Goal: Task Accomplishment & Management: Manage account settings

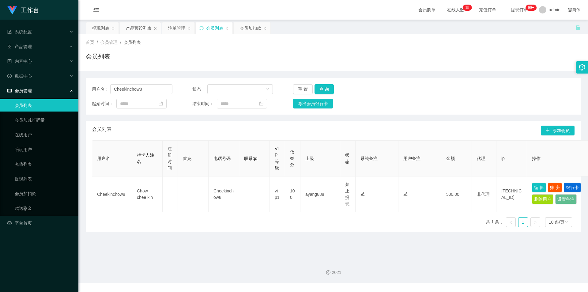
click at [245, 30] on div "会员加扣款" at bounding box center [250, 28] width 21 height 12
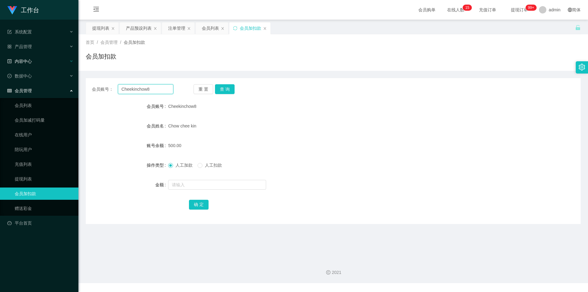
drag, startPoint x: 81, startPoint y: 87, endPoint x: 0, endPoint y: 67, distance: 82.9
click at [0, 67] on section "工作台 系统配置 产品管理 产品列表 产品预设列表 开奖记录 注单管理 即时注单 内容中心 数据中心 会员管理 会员列表 会员加减打码量 在线用户 陪玩用户 …" at bounding box center [294, 141] width 588 height 283
paste input "fangrong"
type input "fangrong"
click at [224, 88] on button "查 询" at bounding box center [225, 89] width 20 height 10
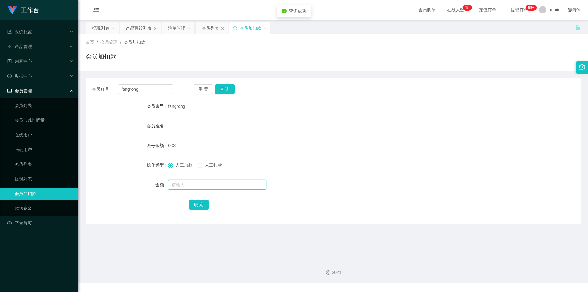
click at [186, 182] on input "text" at bounding box center [217, 185] width 98 height 10
type input "100"
click at [201, 204] on button "确 定" at bounding box center [199, 205] width 20 height 10
click at [462, 158] on form "会员账号 fangrong 会员姓名 账号余额 100.00 操作类型 人工加款 人工扣款 金额 确 定" at bounding box center [333, 155] width 495 height 110
drag, startPoint x: 0, startPoint y: 48, endPoint x: 39, endPoint y: 46, distance: 39.5
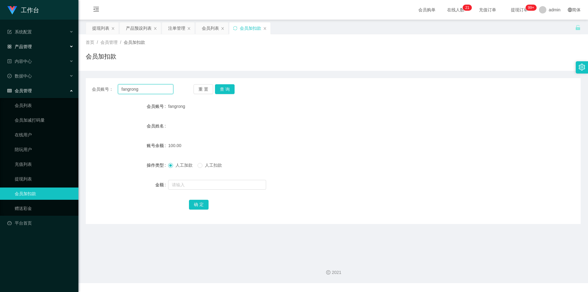
click at [0, 42] on section "工作台 系统配置 产品管理 产品列表 产品预设列表 开奖记录 注单管理 即时注单 内容中心 数据中心 会员管理 会员列表 会员加减打码量 在线用户 陪玩用户 …" at bounding box center [294, 141] width 588 height 283
paste input "80903888"
type input "80903888"
click at [225, 91] on button "查 询" at bounding box center [225, 89] width 20 height 10
click at [187, 181] on input "text" at bounding box center [217, 185] width 98 height 10
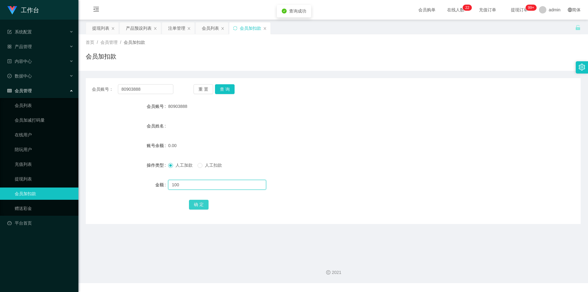
type input "100"
click at [200, 204] on button "确 定" at bounding box center [199, 205] width 20 height 10
drag, startPoint x: 452, startPoint y: 134, endPoint x: 458, endPoint y: 133, distance: 6.4
click at [452, 134] on form "会员账号 80903888 会员姓名 账号余额 100.00 操作类型 人工加款 人工扣款 金额 确 定" at bounding box center [333, 155] width 495 height 110
click at [139, 26] on div "产品预设列表" at bounding box center [139, 28] width 26 height 12
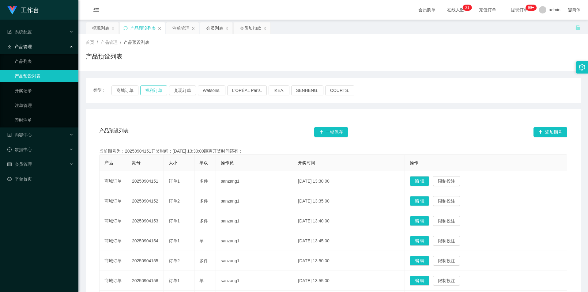
click at [144, 89] on button "福利订单" at bounding box center [153, 90] width 27 height 10
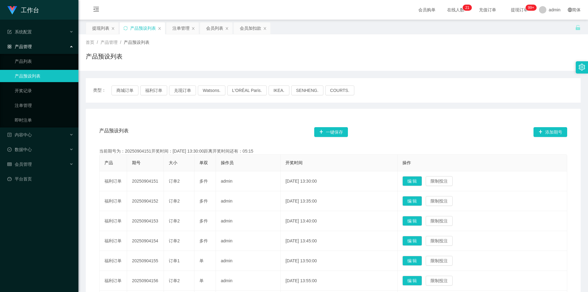
click at [506, 35] on div "首页 / 产品管理 / 产品预设列表 / 产品预设列表" at bounding box center [332, 52] width 509 height 36
click at [247, 32] on div "会员加扣款" at bounding box center [250, 28] width 21 height 12
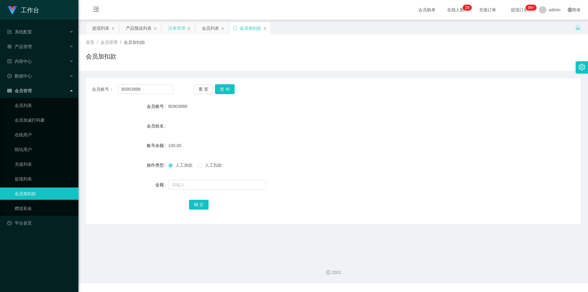
click at [176, 28] on div "注单管理" at bounding box center [176, 28] width 17 height 12
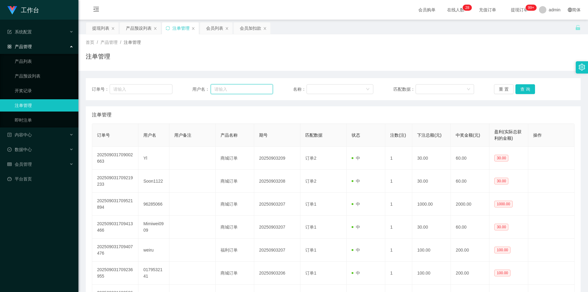
click at [233, 90] on input "text" at bounding box center [242, 89] width 62 height 10
paste input "80903888"
click at [525, 88] on button "查 询" at bounding box center [525, 89] width 20 height 10
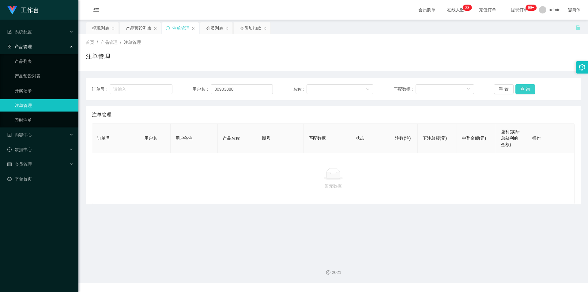
click at [525, 88] on button "查 询" at bounding box center [525, 89] width 20 height 10
drag, startPoint x: 491, startPoint y: 69, endPoint x: 484, endPoint y: 69, distance: 6.4
click at [490, 69] on div "首页 / 产品管理 / 注单管理 / 注单管理" at bounding box center [332, 52] width 509 height 36
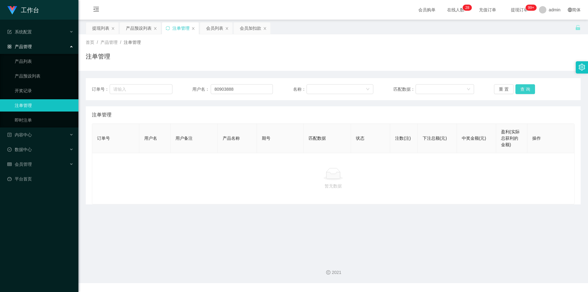
click at [521, 90] on button "查 询" at bounding box center [525, 89] width 20 height 10
drag, startPoint x: 521, startPoint y: 90, endPoint x: 521, endPoint y: 83, distance: 7.3
click at [521, 89] on button "查 询" at bounding box center [525, 89] width 20 height 10
drag, startPoint x: 521, startPoint y: 52, endPoint x: 523, endPoint y: 48, distance: 4.3
click at [521, 52] on div "注单管理" at bounding box center [333, 59] width 495 height 14
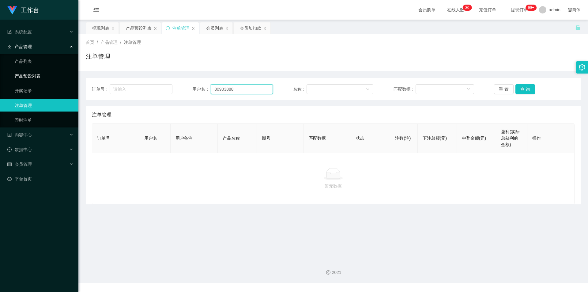
drag, startPoint x: 44, startPoint y: 76, endPoint x: 127, endPoint y: 75, distance: 83.0
click at [0, 69] on section "工作台 系统配置 产品管理 产品列表 产品预设列表 开奖记录 注单管理 即时注单 内容中心 数据中心 会员管理 会员列表 会员加减打码量 在线用户 陪玩用户 …" at bounding box center [294, 141] width 588 height 283
paste input "fangrong"
type input "fangrong"
click at [524, 91] on button "查 询" at bounding box center [525, 89] width 20 height 10
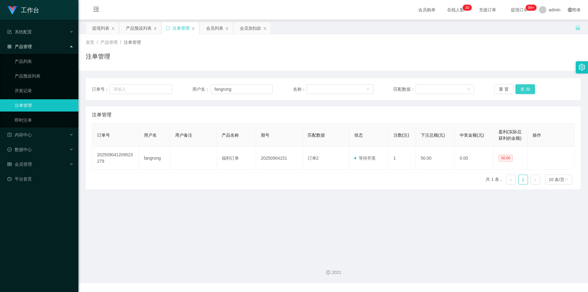
click at [523, 86] on button "查 询" at bounding box center [525, 89] width 20 height 10
click at [527, 53] on div "注单管理" at bounding box center [333, 59] width 495 height 14
click at [134, 27] on div "产品预设列表" at bounding box center [139, 28] width 26 height 12
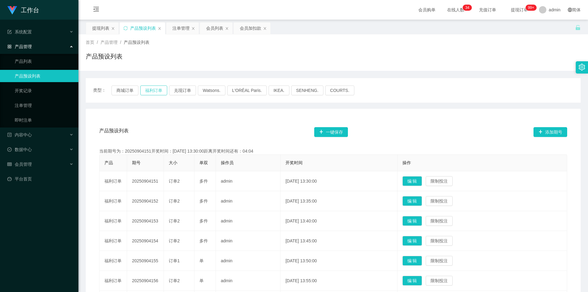
click at [158, 92] on button "福利订单" at bounding box center [153, 90] width 27 height 10
drag, startPoint x: 528, startPoint y: 68, endPoint x: 546, endPoint y: 13, distance: 57.3
click at [528, 68] on div "首页 / 产品管理 / 产品预设列表 / 产品预设列表" at bounding box center [332, 52] width 509 height 36
click at [183, 30] on div "注单管理" at bounding box center [180, 28] width 17 height 12
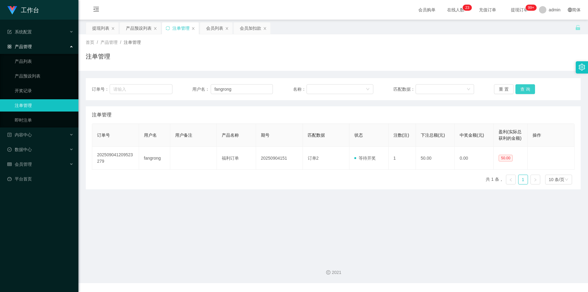
click at [519, 86] on button "查 询" at bounding box center [525, 89] width 20 height 10
click at [518, 86] on button "查 询" at bounding box center [525, 89] width 20 height 10
click at [521, 59] on div "注单管理" at bounding box center [333, 59] width 495 height 14
drag, startPoint x: 230, startPoint y: 88, endPoint x: 1, endPoint y: 64, distance: 230.8
click at [0, 64] on section "工作台 系统配置 产品管理 产品列表 产品预设列表 开奖记录 注单管理 即时注单 内容中心 数据中心 会员管理 会员列表 会员加减打码量 在线用户 陪玩用户 …" at bounding box center [294, 141] width 588 height 283
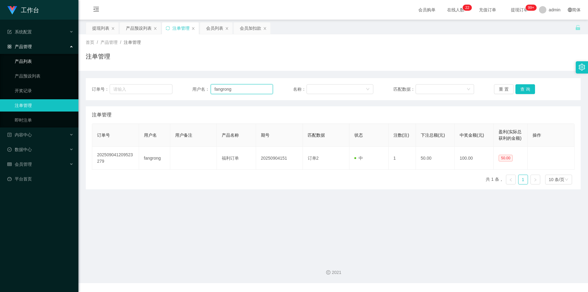
paste input "80903888"
type input "80903888"
click at [524, 89] on button "查 询" at bounding box center [525, 89] width 20 height 10
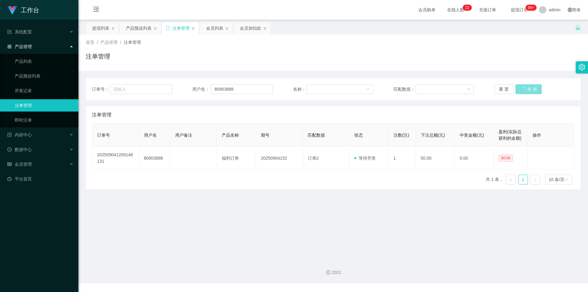
click at [524, 89] on button "查 询" at bounding box center [528, 89] width 26 height 10
click at [524, 89] on div "重 置 查 询" at bounding box center [534, 89] width 81 height 10
click at [524, 89] on button "查 询" at bounding box center [525, 89] width 20 height 10
click at [524, 89] on div "重 置 查 询" at bounding box center [534, 89] width 81 height 10
click at [524, 89] on button "查 询" at bounding box center [525, 89] width 20 height 10
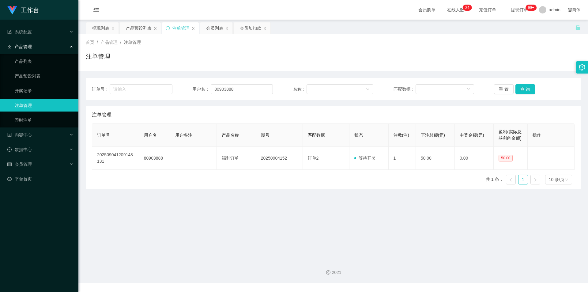
click at [350, 54] on div "注单管理" at bounding box center [333, 59] width 495 height 14
click at [223, 52] on div "注单管理" at bounding box center [333, 59] width 495 height 14
click at [137, 27] on div "产品预设列表" at bounding box center [139, 28] width 26 height 12
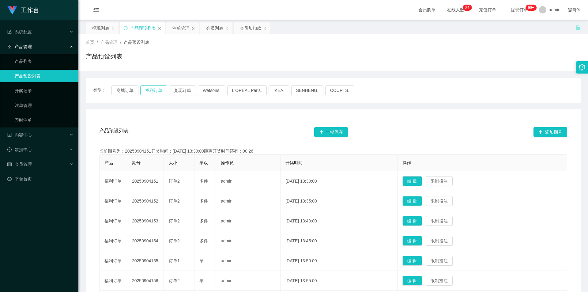
click at [146, 91] on button "福利订单" at bounding box center [153, 90] width 27 height 10
click at [247, 111] on div "产品预设列表 一键保存 添加期号 当前期号为：20250904152开奖时间：[DATE] 13:35:00距离开奖时间还有：03:57 产品 期号 大小 单…" at bounding box center [333, 253] width 495 height 288
click at [272, 109] on div "产品预设列表 一键保存 添加期号 当前期号为：20250904152开奖时间：[DATE] 13:35:00距离开奖时间还有：03:57 产品 期号 大小 单…" at bounding box center [333, 253] width 495 height 288
click at [430, 111] on div "产品预设列表 一键保存 添加期号 当前期号为：20250904152开奖时间：[DATE] 13:35:00距离开奖时间还有：03:56 产品 期号 大小 单…" at bounding box center [333, 253] width 495 height 288
click at [463, 103] on div "类型： 商城订单 福利订单 兑现订单 Watsons. L'ORÉAL Paris. IKEA. [GEOGRAPHIC_DATA]. COURTS. 产品预…" at bounding box center [333, 237] width 495 height 319
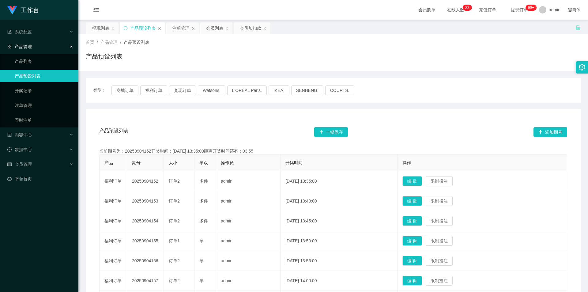
click at [504, 61] on div "产品预设列表" at bounding box center [333, 59] width 495 height 14
click at [508, 53] on div "产品预设列表" at bounding box center [333, 59] width 495 height 14
click at [179, 29] on div "注单管理" at bounding box center [180, 28] width 17 height 12
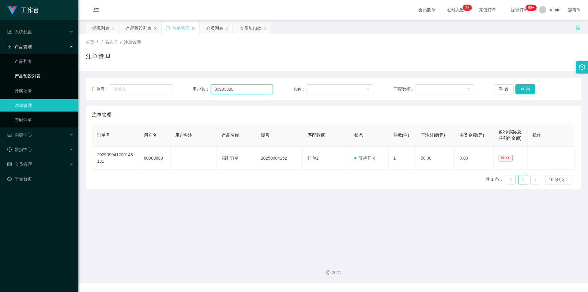
drag, startPoint x: 246, startPoint y: 86, endPoint x: 12, endPoint y: 79, distance: 234.6
click at [4, 80] on section "工作台 系统配置 产品管理 产品列表 产品预设列表 开奖记录 注单管理 即时注单 内容中心 数据中心 会员管理 会员列表 会员加减打码量 在线用户 陪玩用户 …" at bounding box center [294, 141] width 588 height 283
paste input "fangrong"
click at [519, 90] on button "查 询" at bounding box center [525, 89] width 20 height 10
click at [520, 90] on button "查 询" at bounding box center [525, 89] width 20 height 10
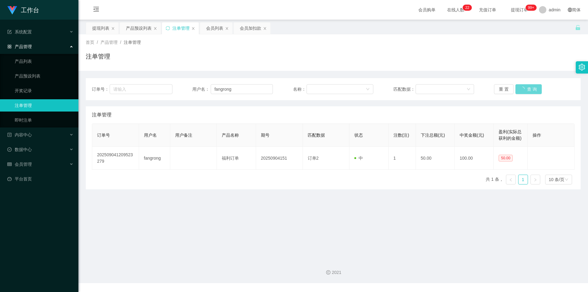
click at [521, 43] on div "首页 / 产品管理 / 注单管理 /" at bounding box center [333, 42] width 495 height 6
drag, startPoint x: 236, startPoint y: 87, endPoint x: 11, endPoint y: 45, distance: 229.1
click at [0, 45] on section "工作台 系统配置 产品管理 产品列表 产品预设列表 开奖记录 注单管理 即时注单 内容中心 数据中心 会员管理 会员列表 会员加减打码量 在线用户 陪玩用户 …" at bounding box center [294, 141] width 588 height 283
paste input "80903888"
type input "80903888"
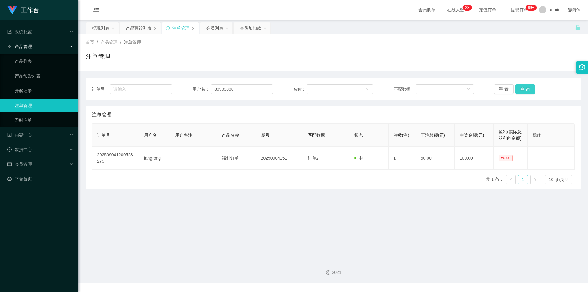
click at [517, 87] on button "查 询" at bounding box center [525, 89] width 20 height 10
click at [514, 64] on div "注单管理" at bounding box center [333, 59] width 495 height 14
drag, startPoint x: 251, startPoint y: 21, endPoint x: 249, endPoint y: 24, distance: 4.0
click at [250, 21] on main "关闭左侧 关闭右侧 关闭其它 刷新页面 提现列表 产品预设列表 注单管理 会员列表 会员加扣款 首页 / 产品管理 / 注单管理 / 注单管理 订单号： 用户…" at bounding box center [332, 137] width 509 height 235
click at [248, 27] on div "会员加扣款" at bounding box center [250, 28] width 21 height 12
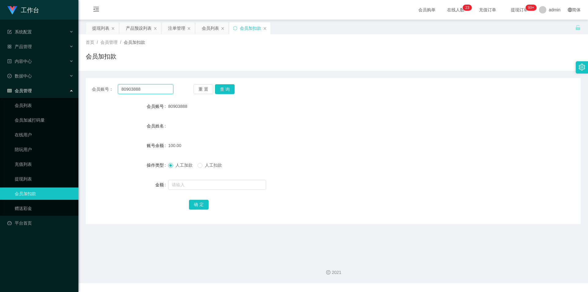
drag, startPoint x: 144, startPoint y: 87, endPoint x: 0, endPoint y: 68, distance: 145.7
click at [0, 68] on section "工作台 系统配置 产品管理 产品列表 产品预设列表 开奖记录 注单管理 即时注单 内容中心 数据中心 会员管理 会员列表 会员加减打码量 在线用户 陪玩用户 …" at bounding box center [294, 141] width 588 height 283
click at [224, 90] on button "查 询" at bounding box center [225, 89] width 20 height 10
click at [425, 69] on div "首页 / 会员管理 / 会员加扣款 / 会员加扣款" at bounding box center [332, 52] width 509 height 36
click at [179, 29] on div "注单管理" at bounding box center [176, 28] width 17 height 12
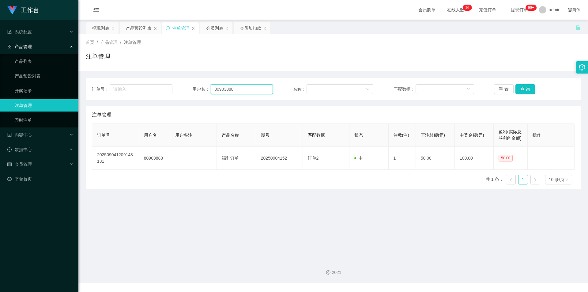
drag, startPoint x: 246, startPoint y: 90, endPoint x: 0, endPoint y: 68, distance: 247.3
click at [0, 68] on section "工作台 系统配置 产品管理 产品列表 产品预设列表 开奖记录 注单管理 即时注单 内容中心 数据中心 会员管理 会员列表 会员加减打码量 在线用户 陪玩用户 …" at bounding box center [294, 141] width 588 height 283
paste input "fangrong"
type input "fangrong"
click at [525, 90] on button "查 询" at bounding box center [525, 89] width 20 height 10
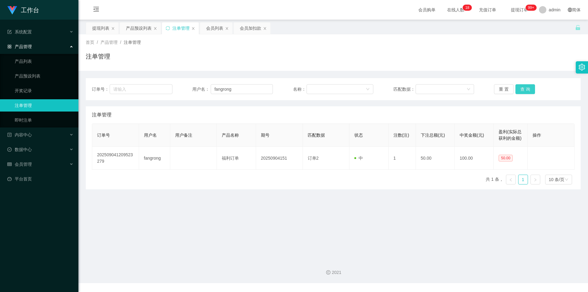
click at [525, 90] on button "查 询" at bounding box center [525, 89] width 20 height 10
drag, startPoint x: 362, startPoint y: 73, endPoint x: 321, endPoint y: 64, distance: 42.3
click at [362, 73] on div "订单号： 用户名： fangrong 名称： 匹配数据： 重 置 查 询 注单管理 订单号 用户名 用户备注 产品名称 期号 匹配数据 状态 注数(注) 下注…" at bounding box center [333, 130] width 495 height 118
click at [248, 31] on div "会员加扣款" at bounding box center [250, 28] width 21 height 12
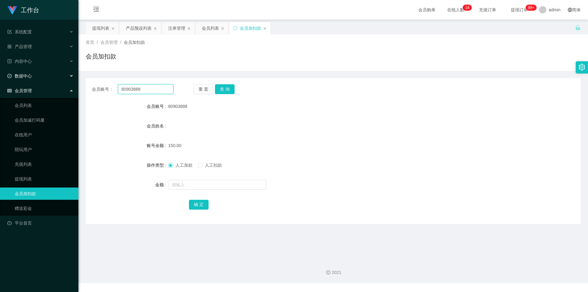
drag, startPoint x: 0, startPoint y: 81, endPoint x: 4, endPoint y: 73, distance: 9.7
click at [0, 76] on section "工作台 系统配置 产品管理 产品列表 产品预设列表 开奖记录 注单管理 即时注单 内容中心 数据中心 会员管理 会员列表 会员加减打码量 在线用户 陪玩用户 …" at bounding box center [294, 141] width 588 height 283
paste input "fangrong"
type input "fangrong"
click at [220, 92] on button "查 询" at bounding box center [225, 89] width 20 height 10
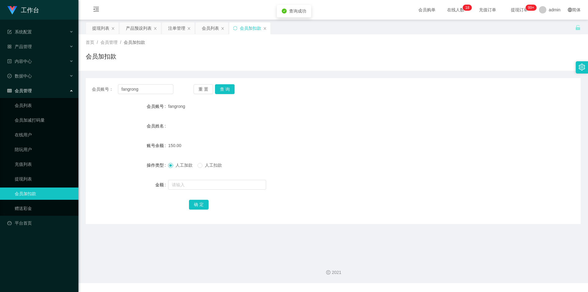
click at [402, 70] on div "首页 / 会员管理 / 会员加扣款 / 会员加扣款" at bounding box center [332, 52] width 509 height 36
click at [179, 31] on div "注单管理" at bounding box center [176, 28] width 17 height 12
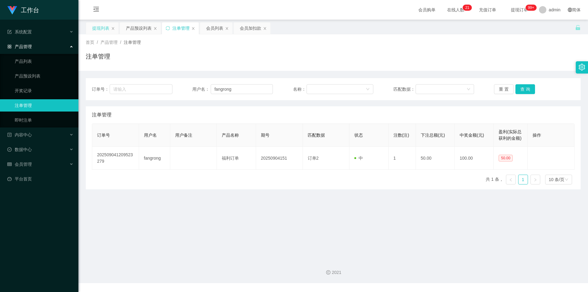
click at [103, 27] on div "提现列表" at bounding box center [100, 28] width 17 height 12
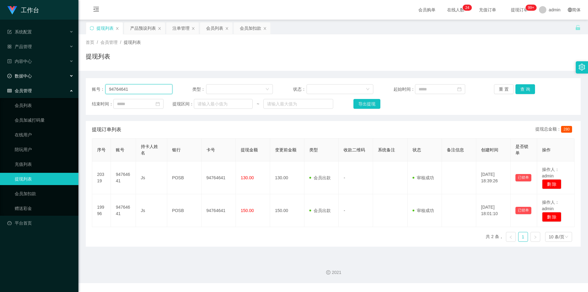
click at [0, 82] on section "工作台 系统配置 产品管理 产品列表 产品预设列表 开奖记录 注单管理 即时注单 内容中心 数据中心 会员管理 会员列表 会员加减打码量 在线用户 陪玩用户 …" at bounding box center [294, 141] width 588 height 283
paste input "fangrong"
click at [525, 88] on button "查 询" at bounding box center [525, 89] width 20 height 10
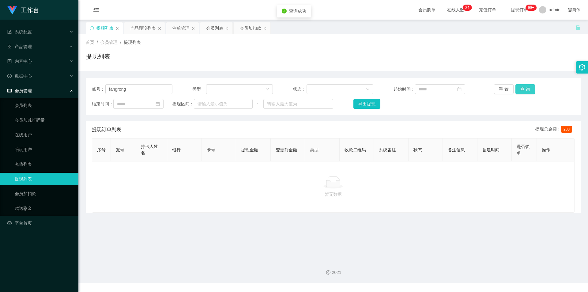
drag, startPoint x: 525, startPoint y: 88, endPoint x: 523, endPoint y: 92, distance: 4.2
click at [523, 92] on button "查 询" at bounding box center [525, 89] width 20 height 10
drag, startPoint x: 537, startPoint y: 54, endPoint x: 551, endPoint y: 2, distance: 54.6
click at [540, 50] on div "首页 / 会员管理 / 提现列表 / 提现列表" at bounding box center [333, 52] width 495 height 27
click at [525, 87] on button "查 询" at bounding box center [525, 89] width 20 height 10
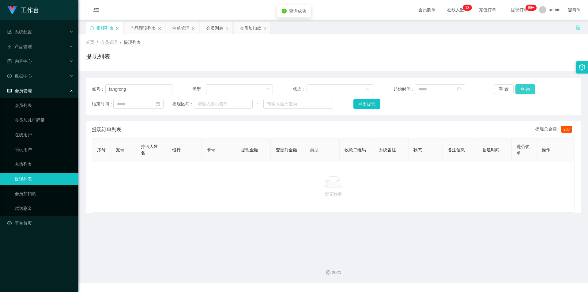
click at [525, 87] on button "查 询" at bounding box center [525, 89] width 20 height 10
click at [525, 87] on div "重 置 查 询" at bounding box center [534, 89] width 81 height 10
click at [525, 87] on button "查 询" at bounding box center [525, 89] width 20 height 10
click at [525, 87] on div "重 置 查 询" at bounding box center [534, 89] width 81 height 10
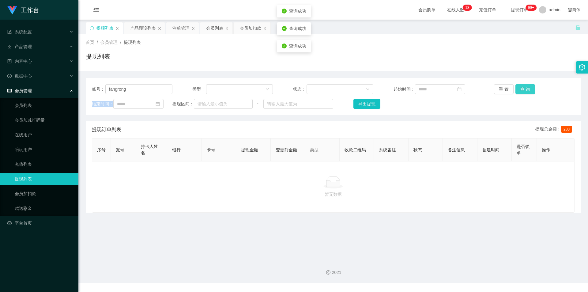
click at [525, 87] on button "查 询" at bounding box center [525, 89] width 20 height 10
click at [525, 87] on div "重 置 查 询" at bounding box center [534, 89] width 81 height 10
click at [525, 87] on button "查 询" at bounding box center [525, 89] width 20 height 10
click at [525, 87] on div "重 置 查 询" at bounding box center [534, 89] width 81 height 10
click at [525, 87] on button "查 询" at bounding box center [525, 89] width 20 height 10
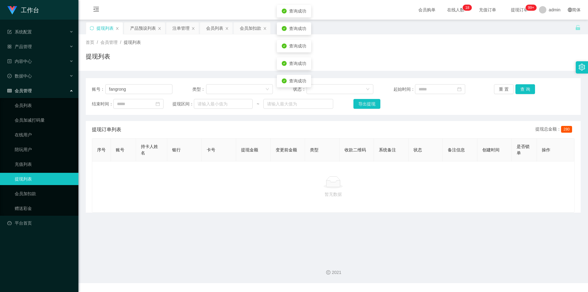
click at [519, 57] on div "提现列表" at bounding box center [333, 59] width 495 height 14
drag, startPoint x: 0, startPoint y: 76, endPoint x: 0, endPoint y: 69, distance: 7.0
click at [0, 69] on section "工作台 系统配置 产品管理 产品列表 产品预设列表 开奖记录 注单管理 即时注单 内容中心 数据中心 会员管理 会员列表 会员加减打码量 在线用户 陪玩用户 …" at bounding box center [294, 141] width 588 height 283
click at [519, 89] on button "查 询" at bounding box center [525, 89] width 20 height 10
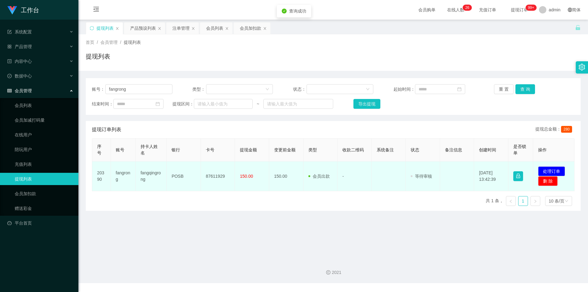
click at [221, 177] on td "87611929" at bounding box center [218, 176] width 34 height 30
copy td "87611929"
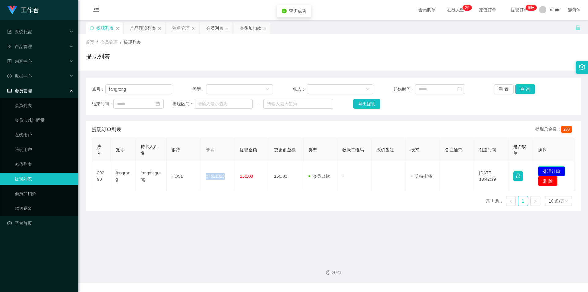
click at [549, 171] on button "处理订单" at bounding box center [551, 171] width 27 height 10
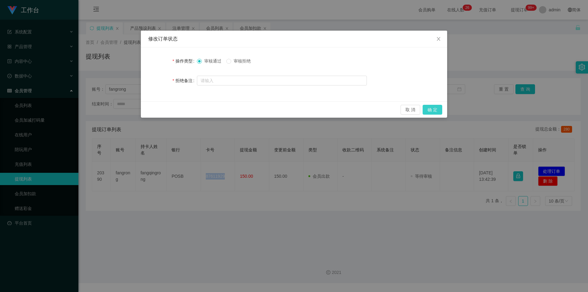
click at [435, 109] on button "确 定" at bounding box center [432, 110] width 20 height 10
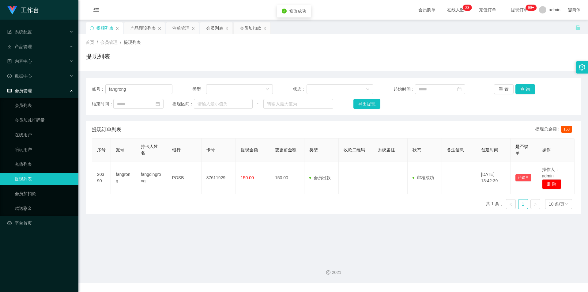
click at [511, 73] on div "账号： fangrong 类型： 状态： 起始时间： 重 置 查 询 结束时间： 提现区间： ~ 导出提现 提现订单列表 提现总金额： 150 序号 账号 持…" at bounding box center [333, 142] width 495 height 143
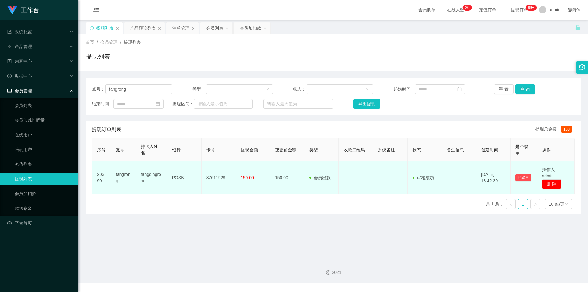
click at [149, 174] on td "fangqingrong" at bounding box center [151, 177] width 31 height 33
click at [150, 175] on td "fangqingrong" at bounding box center [151, 177] width 31 height 33
click at [149, 174] on td "fangqingrong" at bounding box center [151, 177] width 31 height 33
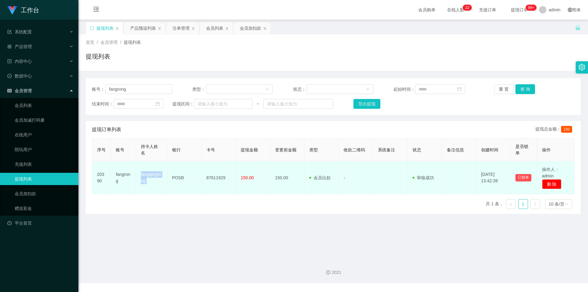
click at [149, 174] on td "fangqingrong" at bounding box center [151, 177] width 31 height 33
copy td "fangqingrong"
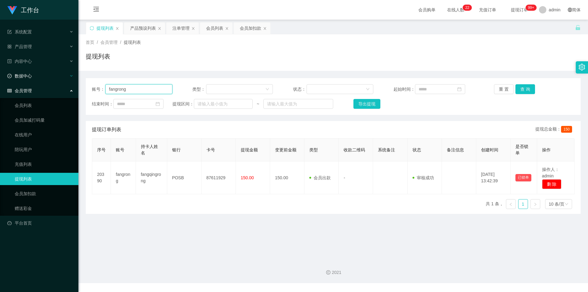
paste input "80903888"
drag, startPoint x: 0, startPoint y: 72, endPoint x: 5, endPoint y: 71, distance: 4.9
click at [0, 71] on section "工作台 系统配置 产品管理 产品列表 产品预设列表 开奖记录 注单管理 即时注单 内容中心 数据中心 会员管理 会员列表 会员加减打码量 在线用户 陪玩用户 …" at bounding box center [294, 141] width 588 height 283
type input "80903888"
click at [524, 89] on button "查 询" at bounding box center [525, 89] width 20 height 10
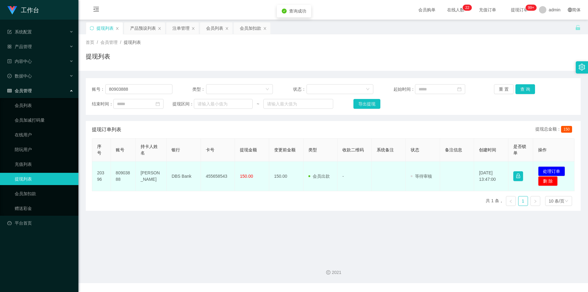
click at [216, 176] on td "455658543" at bounding box center [218, 176] width 34 height 30
copy td "455658543"
click at [181, 175] on td "DBS Bank" at bounding box center [184, 176] width 34 height 30
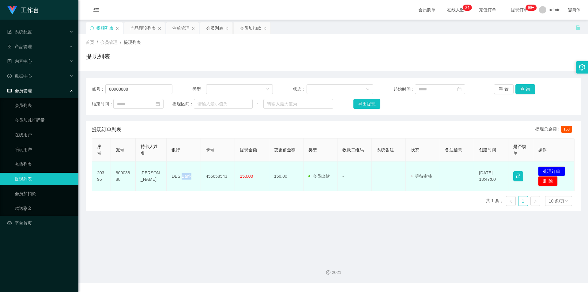
copy td "Bank"
click at [181, 177] on td "DBS Bank" at bounding box center [184, 176] width 34 height 30
click at [146, 175] on td "[PERSON_NAME]" at bounding box center [151, 176] width 31 height 30
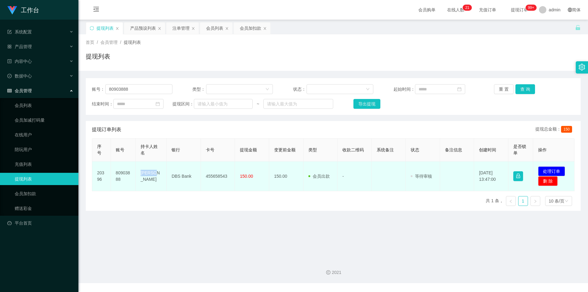
click at [146, 175] on td "[PERSON_NAME]" at bounding box center [151, 176] width 31 height 30
copy td "[PERSON_NAME]"
click at [539, 170] on button "处理订单" at bounding box center [551, 171] width 27 height 10
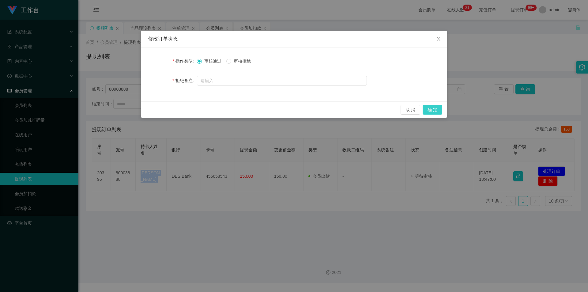
click at [433, 109] on button "确 定" at bounding box center [432, 110] width 20 height 10
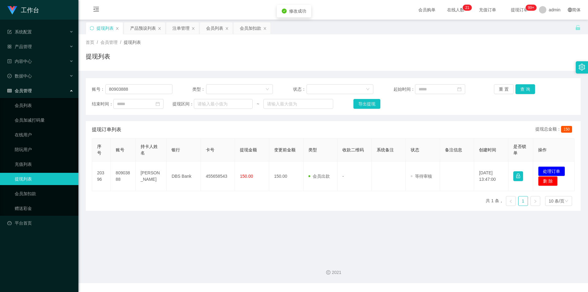
click at [393, 71] on div "账号： 80903888 类型： 状态： 起始时间： 重 置 查 询 结束时间： 提现区间： ~ 导出提现 提现订单列表 提现总金额： 150 序号 账号 持…" at bounding box center [333, 141] width 495 height 140
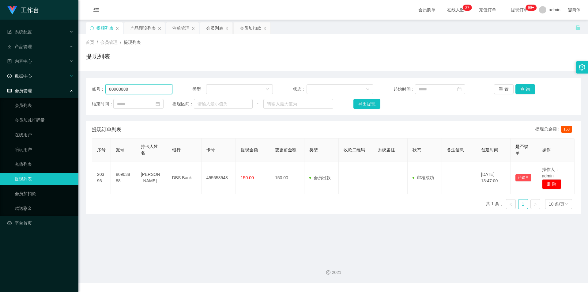
drag, startPoint x: 140, startPoint y: 84, endPoint x: 0, endPoint y: 73, distance: 140.6
click at [0, 73] on section "工作台 系统配置 产品管理 产品列表 产品预设列表 开奖记录 注单管理 即时注单 内容中心 数据中心 会员管理 会员列表 会员加减打码量 在线用户 陪玩用户 …" at bounding box center [294, 141] width 588 height 283
click at [523, 87] on button "查 询" at bounding box center [525, 89] width 20 height 10
click at [528, 57] on div "提现列表" at bounding box center [333, 59] width 495 height 14
